Goal: Task Accomplishment & Management: Use online tool/utility

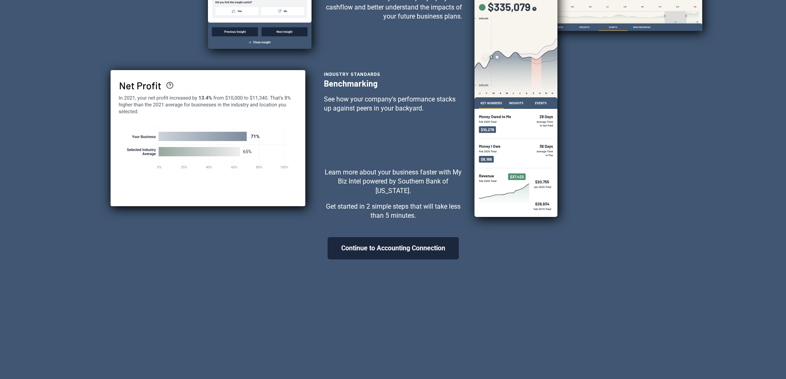
scroll to position [225, 0]
click at [410, 246] on button "Continue to Accounting Connection" at bounding box center [393, 248] width 131 height 22
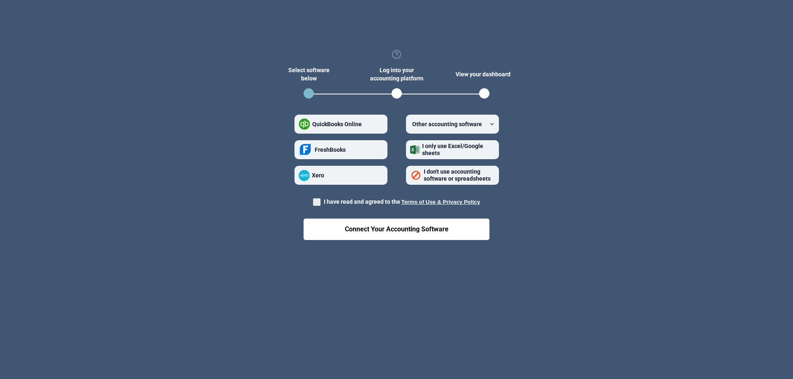
click at [491, 124] on icon at bounding box center [492, 124] width 6 height 6
click at [410, 124] on software "Other accounting software" at bounding box center [410, 124] width 0 height 0
click at [547, 166] on section "Select software below Log into your accounting platform View your dashboard Qui…" at bounding box center [396, 147] width 766 height 228
